Goal: Task Accomplishment & Management: Use online tool/utility

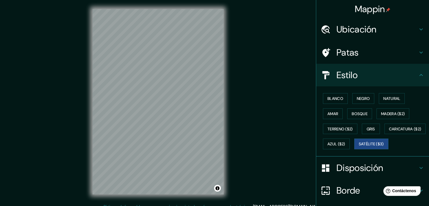
scroll to position [10, 0]
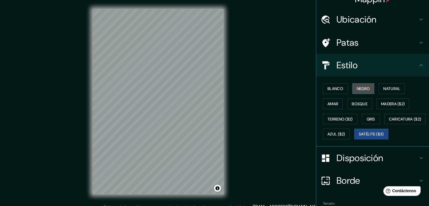
click at [356, 90] on font "Negro" at bounding box center [362, 88] width 13 height 5
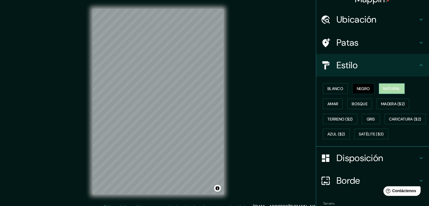
click at [386, 89] on font "Natural" at bounding box center [391, 88] width 17 height 5
click at [351, 102] on font "Bosque" at bounding box center [359, 103] width 16 height 5
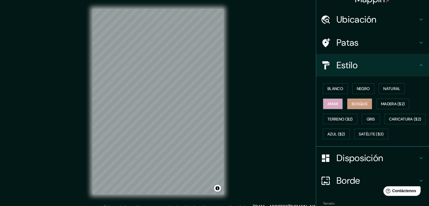
click at [330, 102] on font "Amar" at bounding box center [332, 103] width 11 height 5
click at [389, 121] on font "Caricatura ($2)" at bounding box center [405, 118] width 32 height 5
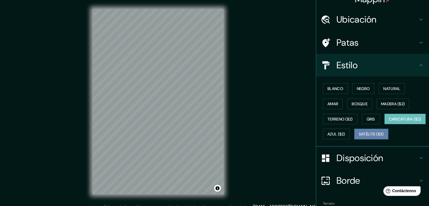
click at [358, 137] on font "Satélite ($3)" at bounding box center [370, 134] width 25 height 5
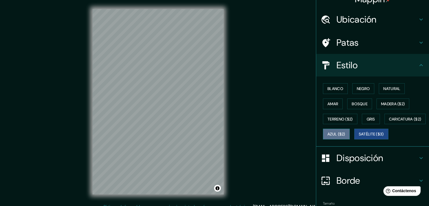
click at [345, 134] on font "Azul ($2)" at bounding box center [336, 134] width 18 height 5
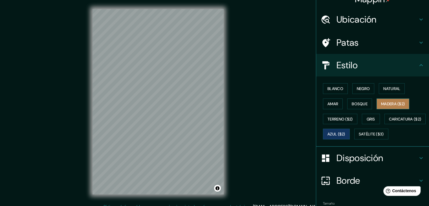
click at [385, 102] on font "Madera ($2)" at bounding box center [393, 103] width 24 height 5
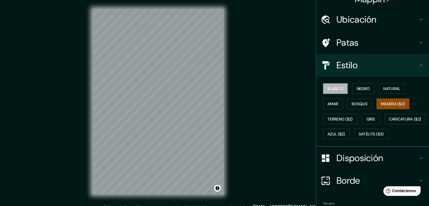
click at [336, 89] on font "Blanco" at bounding box center [335, 88] width 16 height 5
click at [357, 88] on font "Negro" at bounding box center [362, 88] width 13 height 5
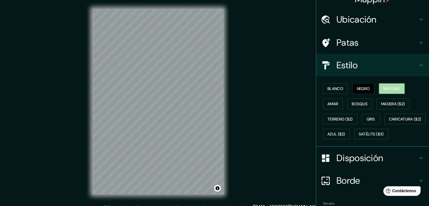
click at [383, 88] on font "Natural" at bounding box center [391, 88] width 17 height 5
